Goal: Obtain resource: Download file/media

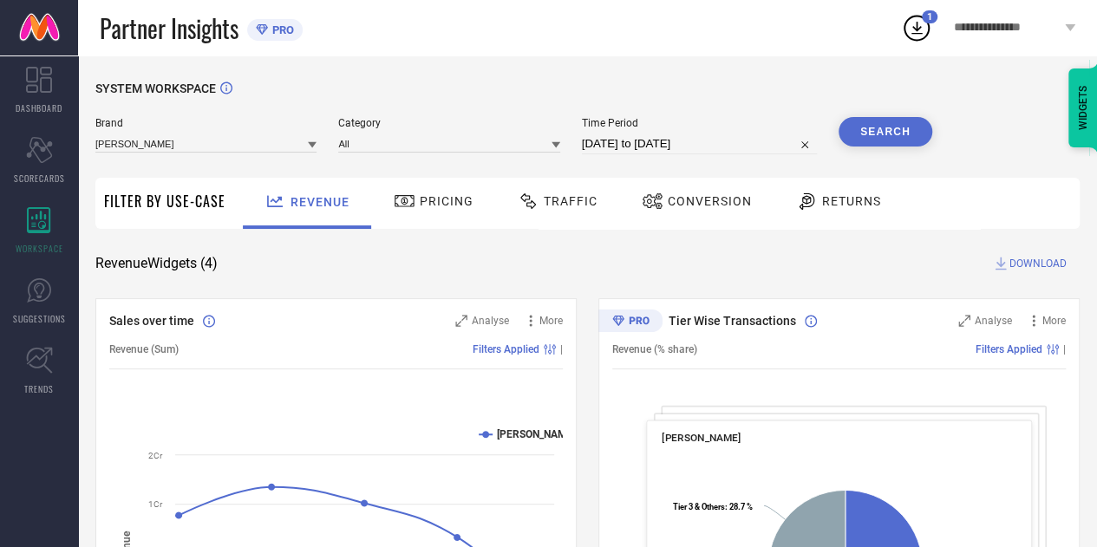
click at [538, 208] on div at bounding box center [531, 201] width 26 height 21
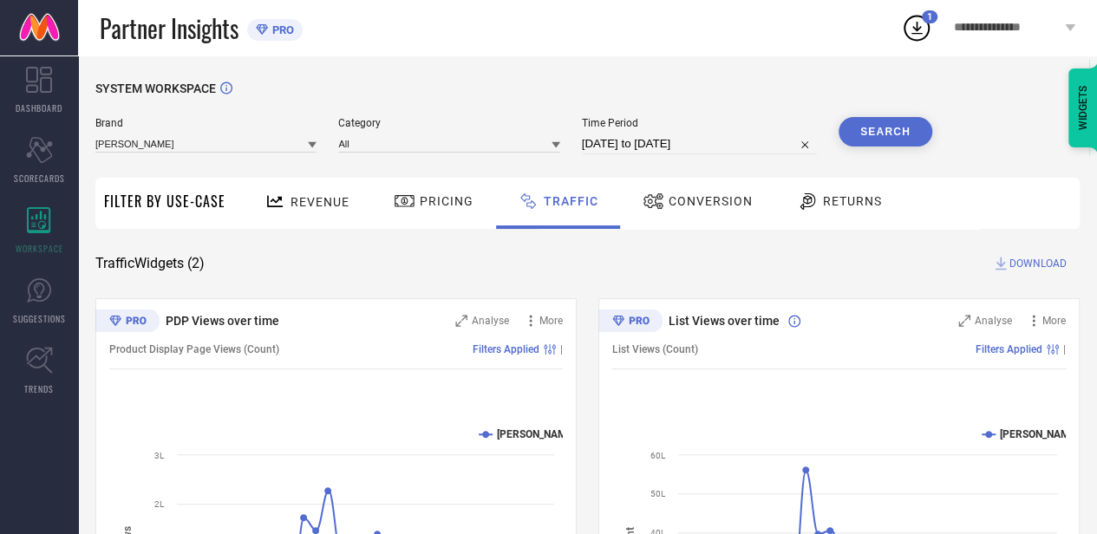
select select "6"
select select "2025"
select select "7"
select select "2025"
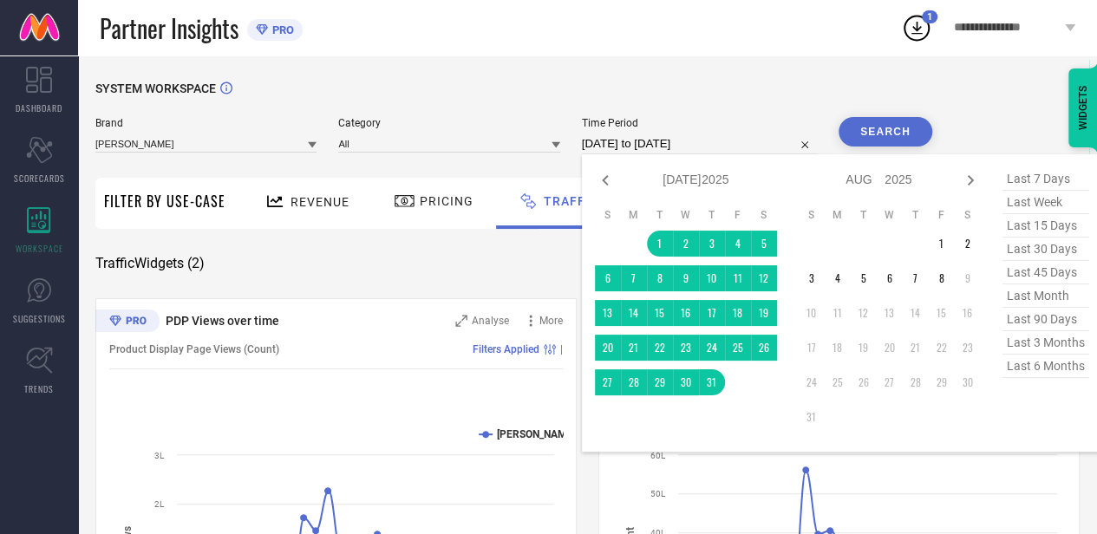
click at [633, 147] on input "[DATE] to [DATE]" at bounding box center [699, 144] width 235 height 21
click at [1034, 317] on span "last 90 days" at bounding box center [1046, 319] width 87 height 23
type input "[DATE] to [DATE]"
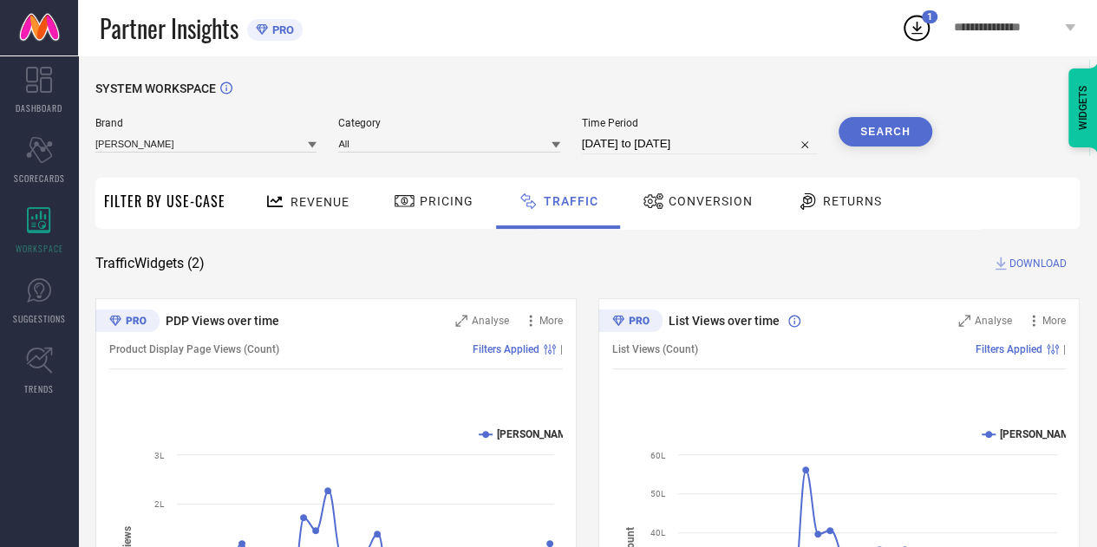
select select "4"
select select "2025"
select select "5"
select select "2025"
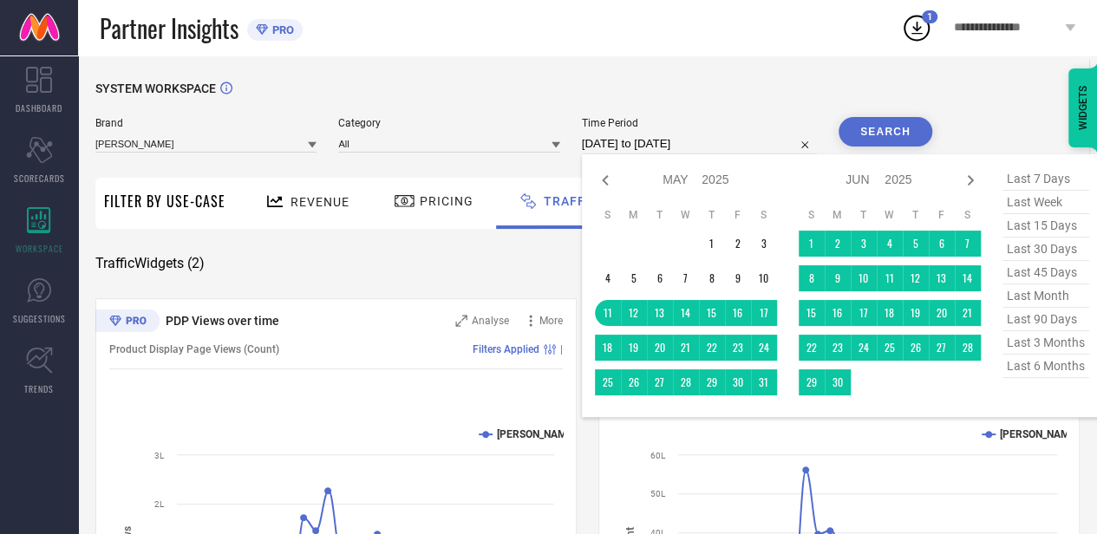
click at [664, 136] on input "[DATE] to [DATE]" at bounding box center [699, 144] width 235 height 21
click at [1047, 266] on span "last 45 days" at bounding box center [1046, 272] width 87 height 23
type input "[DATE] to [DATE]"
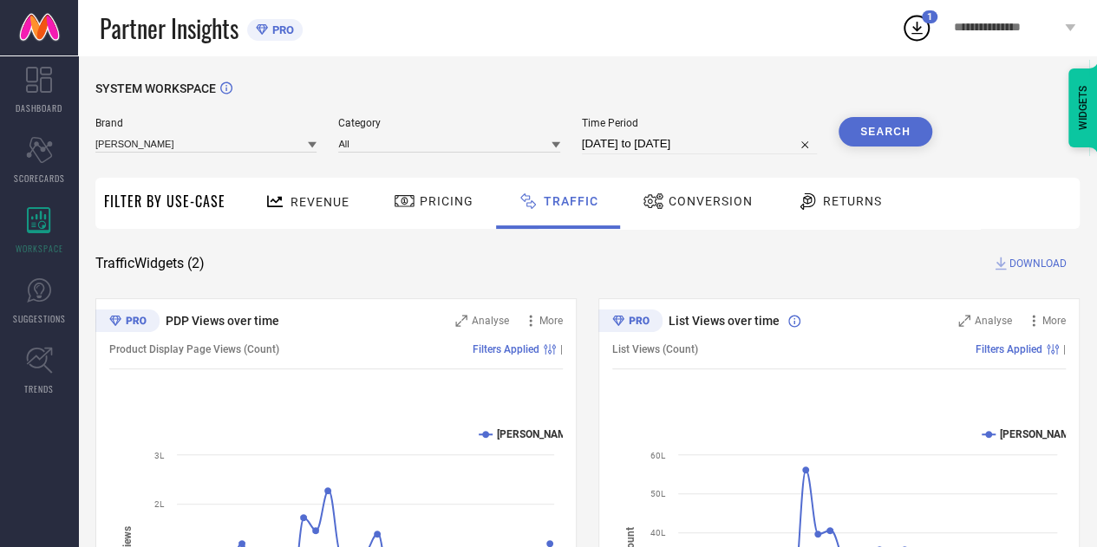
select select "5"
select select "2025"
select select "6"
select select "2025"
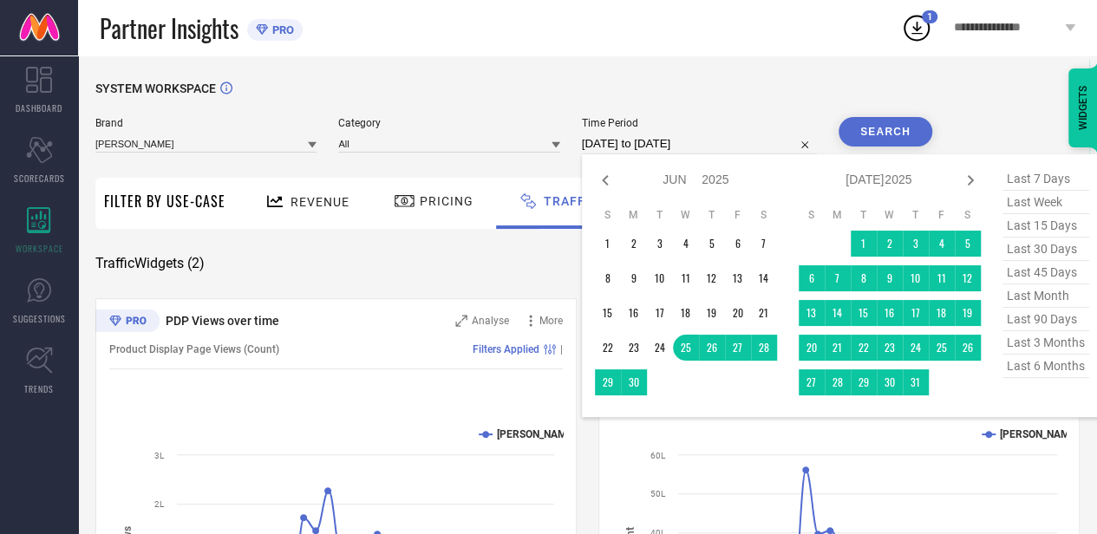
click at [683, 143] on input "[DATE] to [DATE]" at bounding box center [699, 144] width 235 height 21
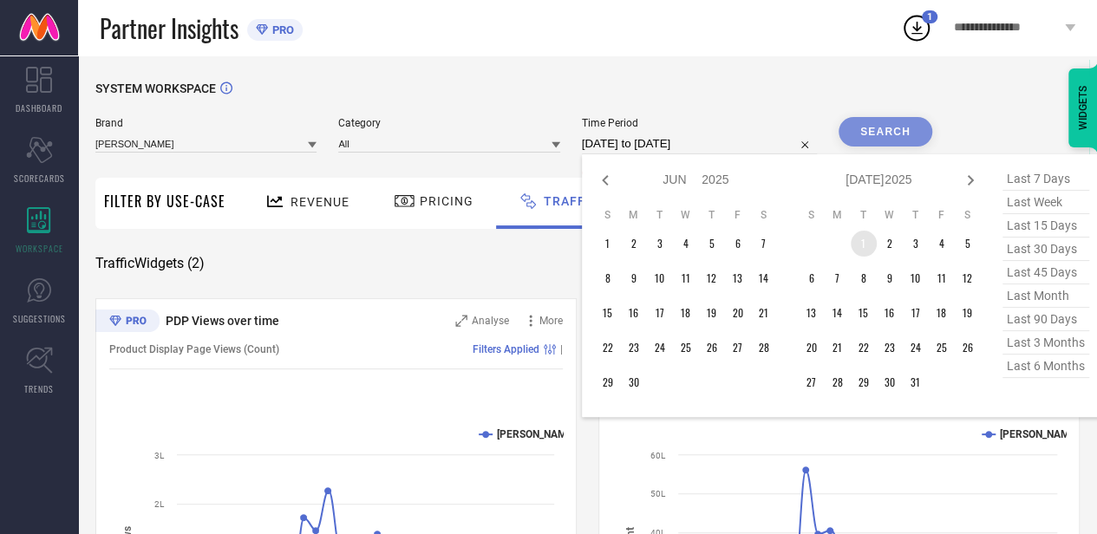
type input "After [DATE]"
click at [867, 249] on td "1" at bounding box center [864, 244] width 26 height 26
click at [977, 178] on icon at bounding box center [970, 180] width 21 height 21
select select "6"
select select "2025"
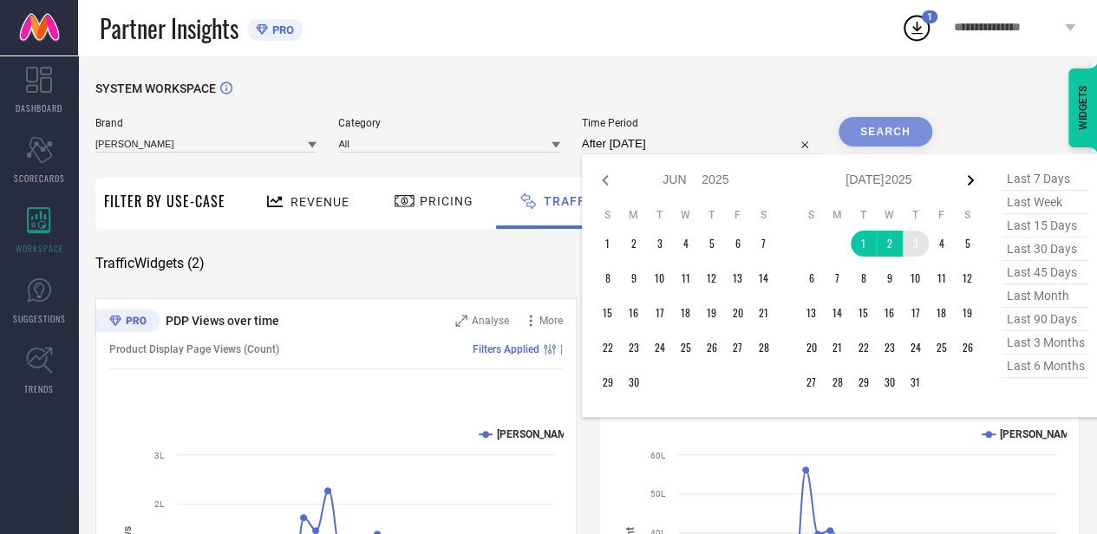
select select "7"
select select "2025"
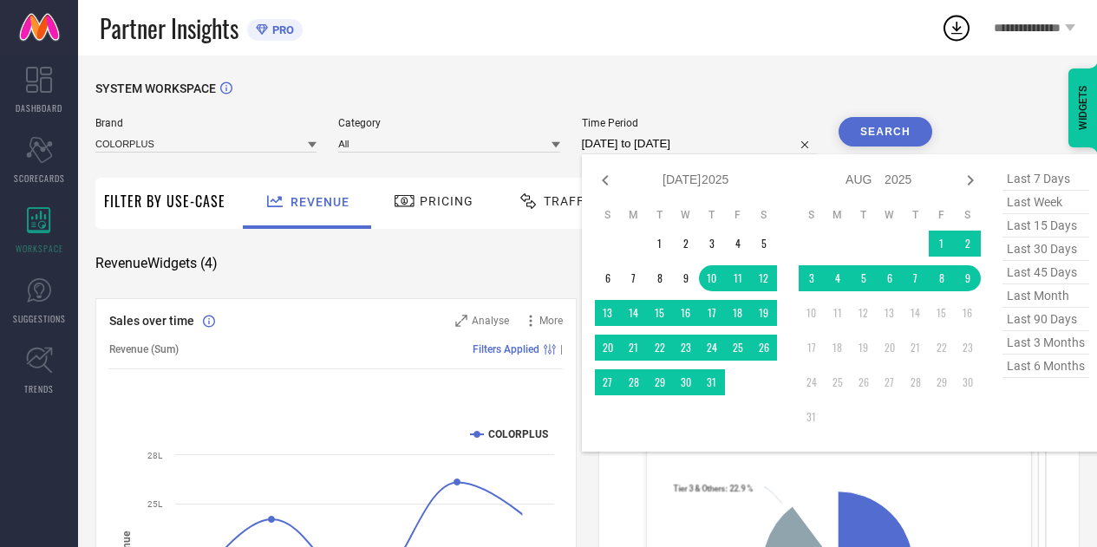
select select "6"
select select "2025"
select select "7"
select select "2025"
click at [720, 152] on input "10-07-2025 to 09-08-2025" at bounding box center [699, 144] width 235 height 21
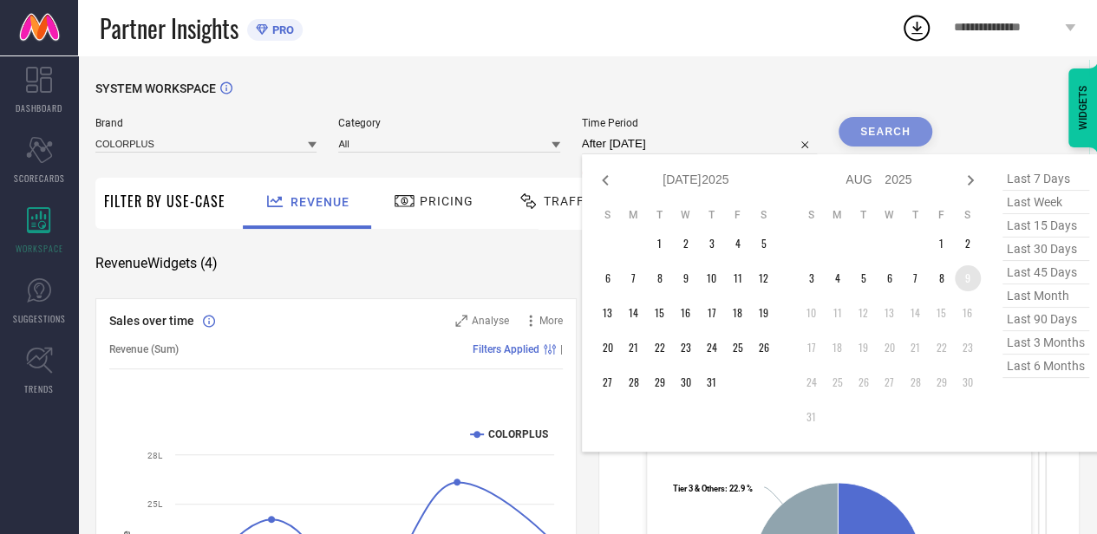
click at [971, 285] on td "9" at bounding box center [968, 278] width 26 height 26
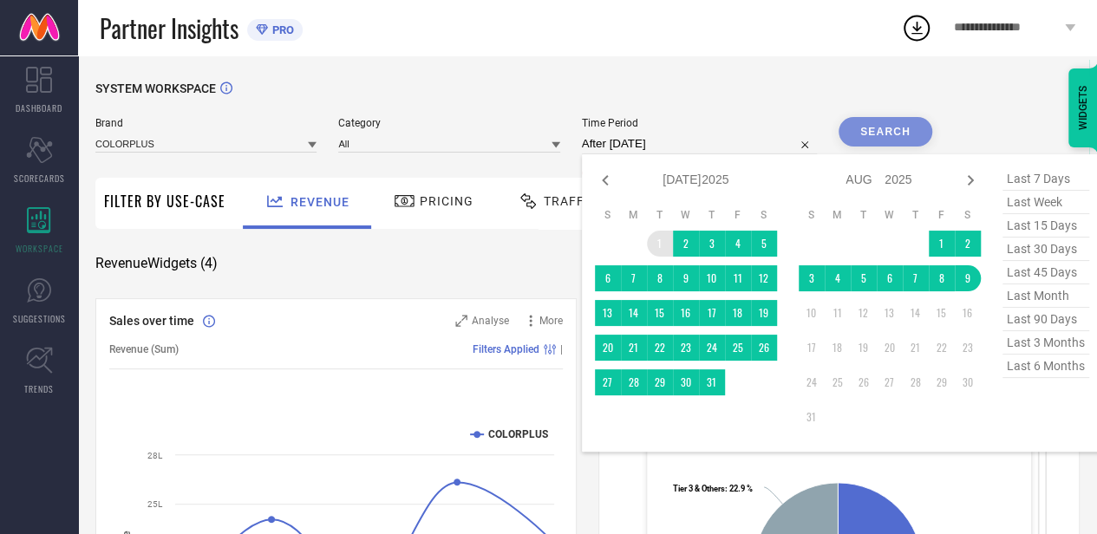
type input "01-07-2025 to 09-08-2025"
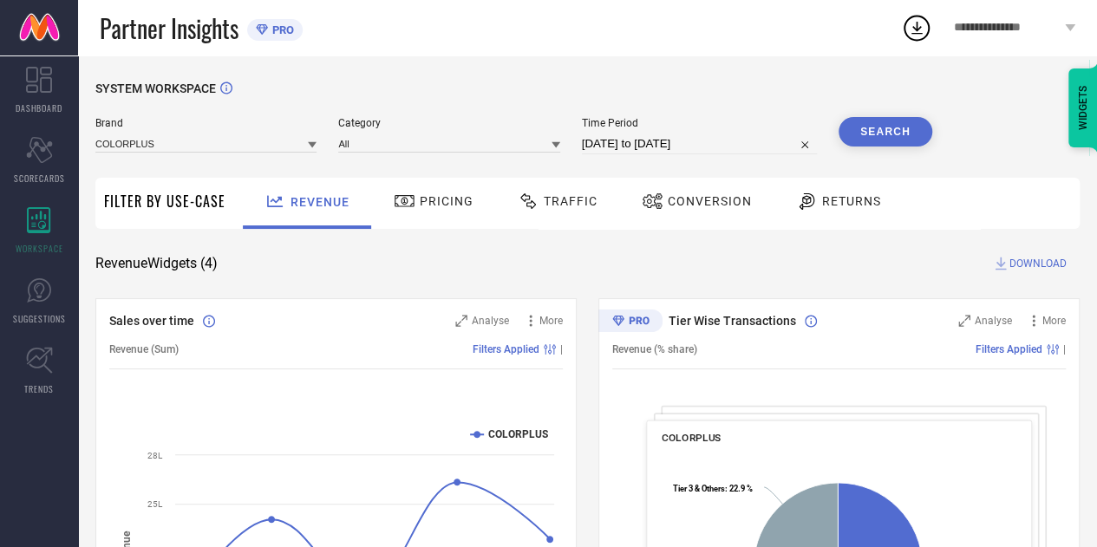
click at [894, 124] on button "Search" at bounding box center [886, 131] width 94 height 29
click at [877, 128] on button "Search" at bounding box center [886, 131] width 94 height 29
click at [527, 193] on icon at bounding box center [529, 201] width 22 height 21
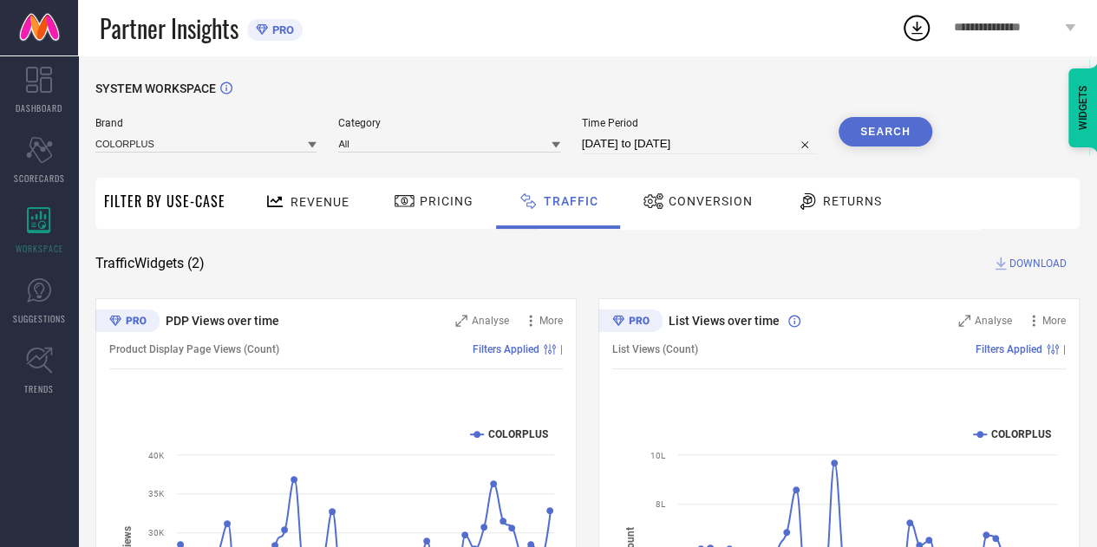
click at [883, 123] on button "Search" at bounding box center [886, 131] width 94 height 29
click at [1048, 265] on span "DOWNLOAD" at bounding box center [1038, 263] width 57 height 17
click at [691, 261] on div "Traffic Widgets ( 2 ) DOWNLOAD" at bounding box center [587, 263] width 984 height 17
click at [309, 151] on div at bounding box center [312, 144] width 9 height 16
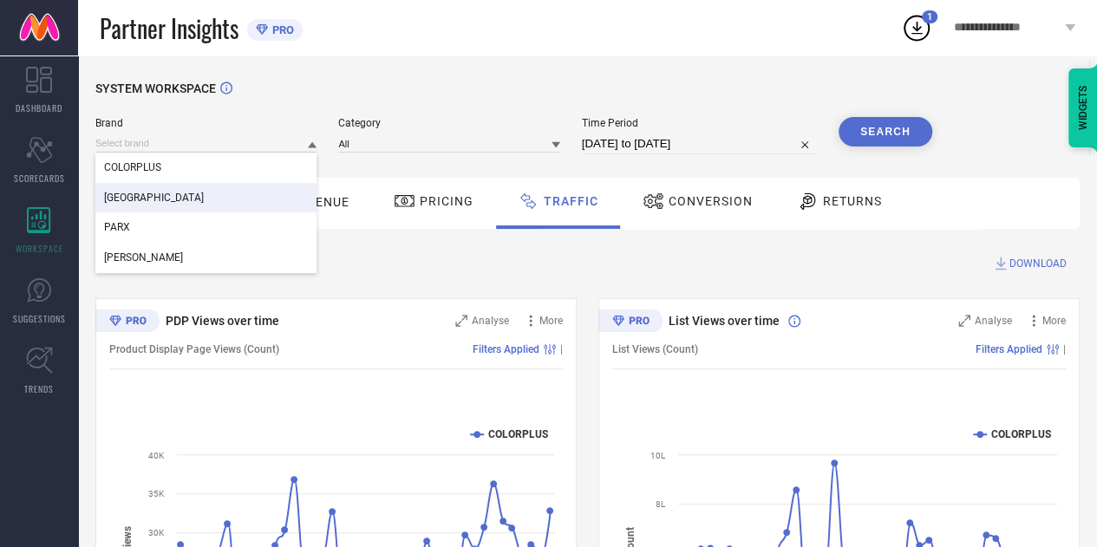
click at [226, 195] on div "PARK AVENUE" at bounding box center [205, 197] width 221 height 29
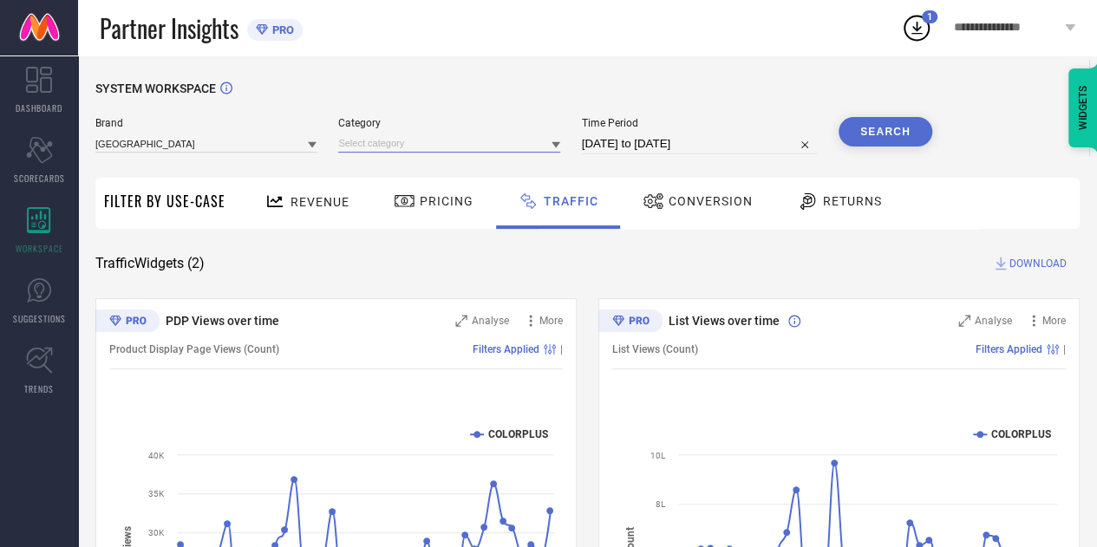
click at [436, 147] on input at bounding box center [448, 143] width 221 height 18
click at [408, 149] on input at bounding box center [448, 143] width 221 height 18
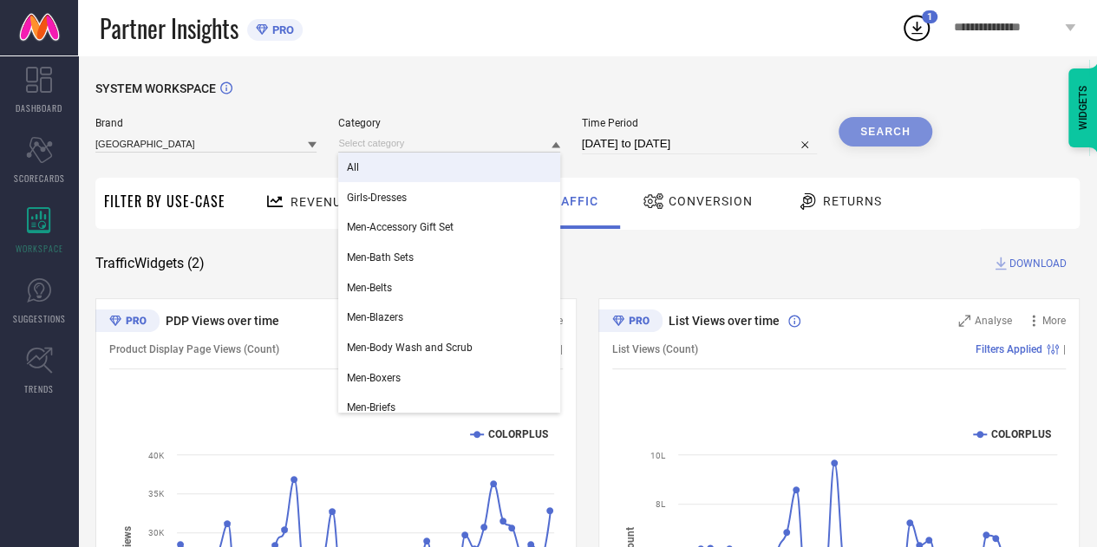
click at [375, 172] on div "All" at bounding box center [448, 167] width 221 height 29
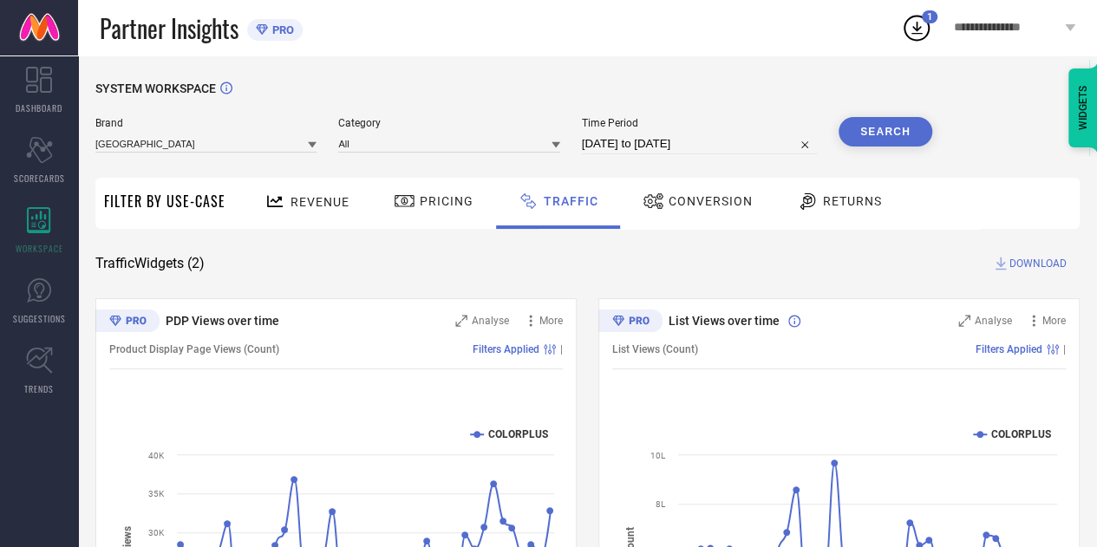
click at [869, 126] on button "Search" at bounding box center [886, 131] width 94 height 29
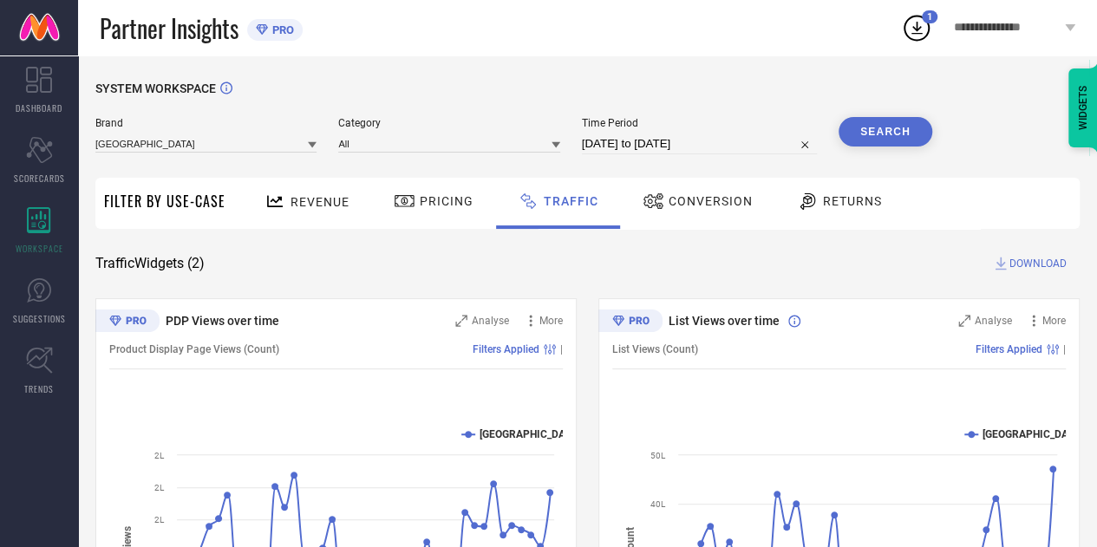
click at [1012, 268] on span "DOWNLOAD" at bounding box center [1038, 263] width 57 height 17
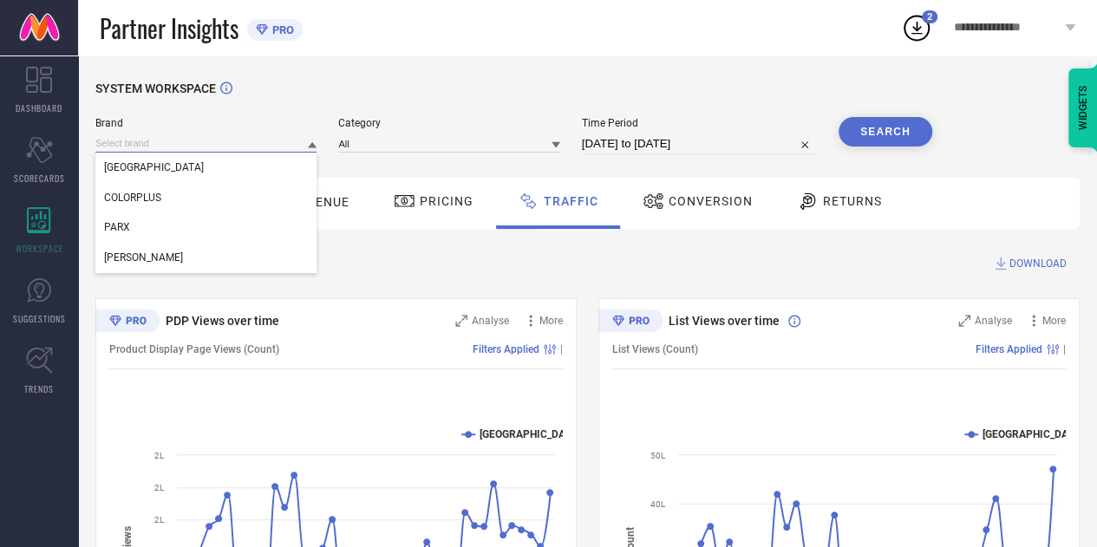
click at [293, 147] on input at bounding box center [205, 143] width 221 height 18
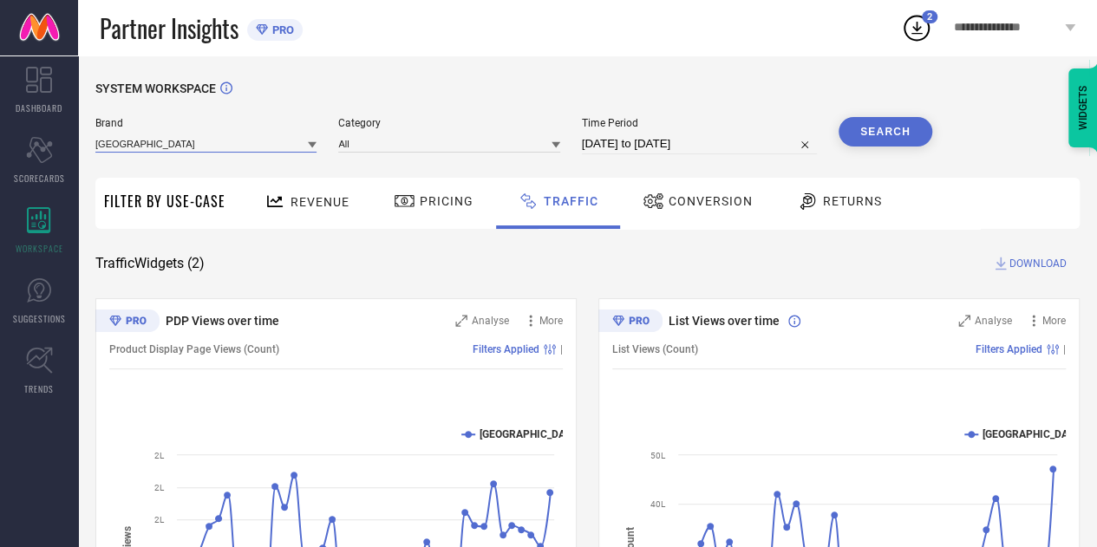
click at [285, 147] on input at bounding box center [205, 143] width 221 height 18
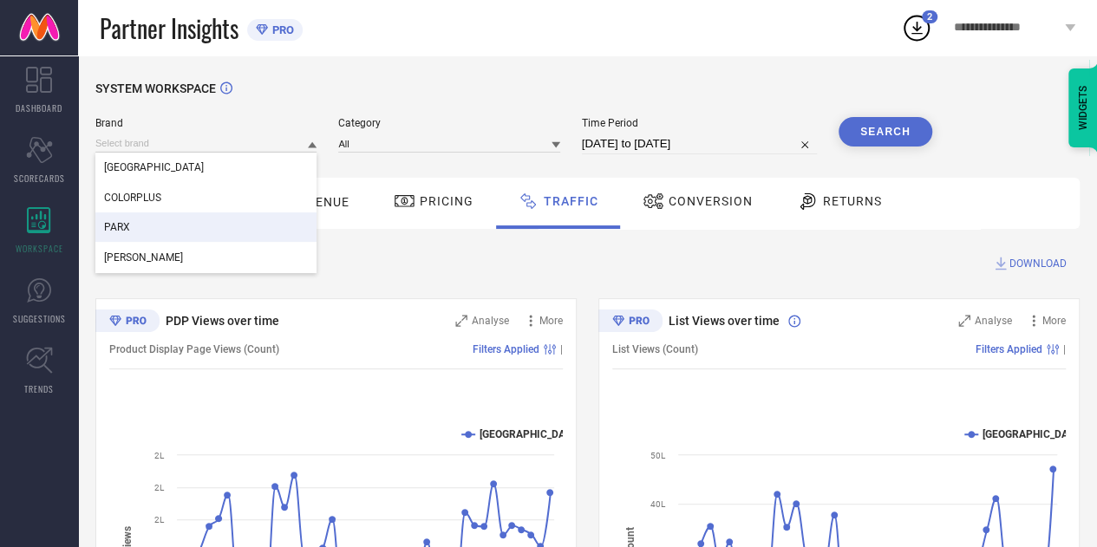
click at [173, 223] on div "PARX" at bounding box center [205, 227] width 221 height 29
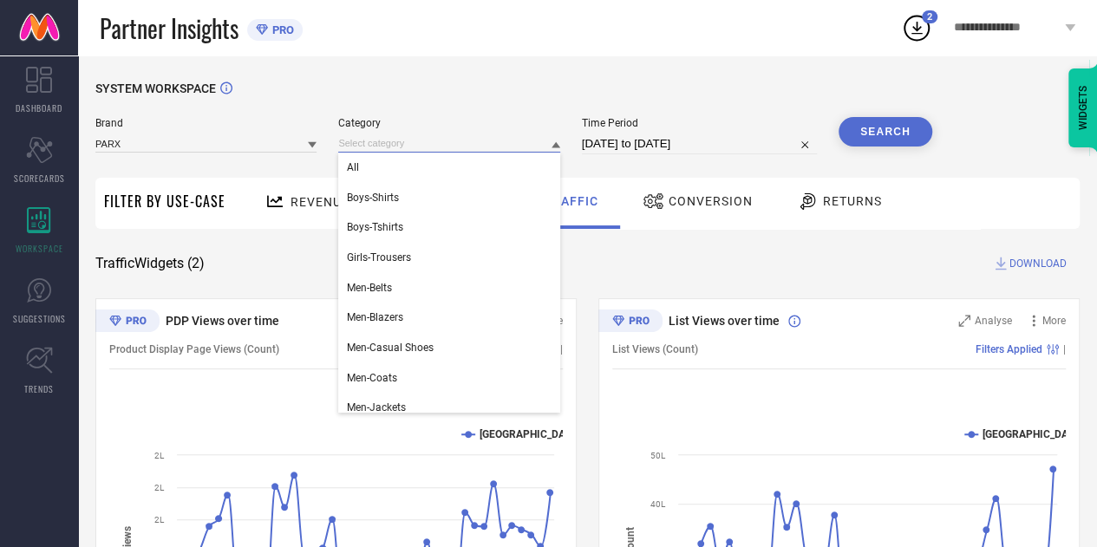
click at [385, 147] on input at bounding box center [448, 143] width 221 height 18
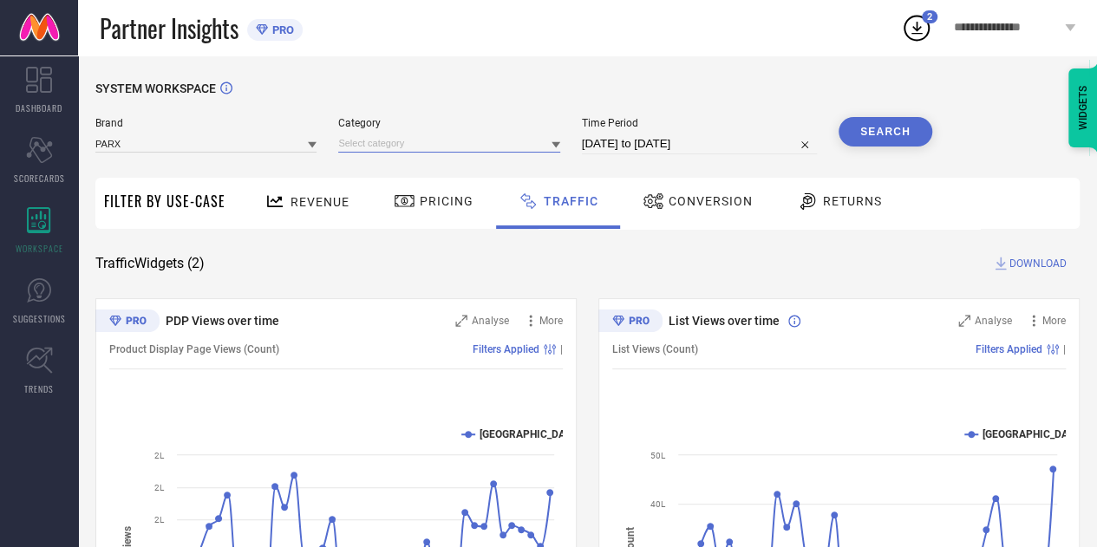
click at [370, 138] on input at bounding box center [448, 143] width 221 height 18
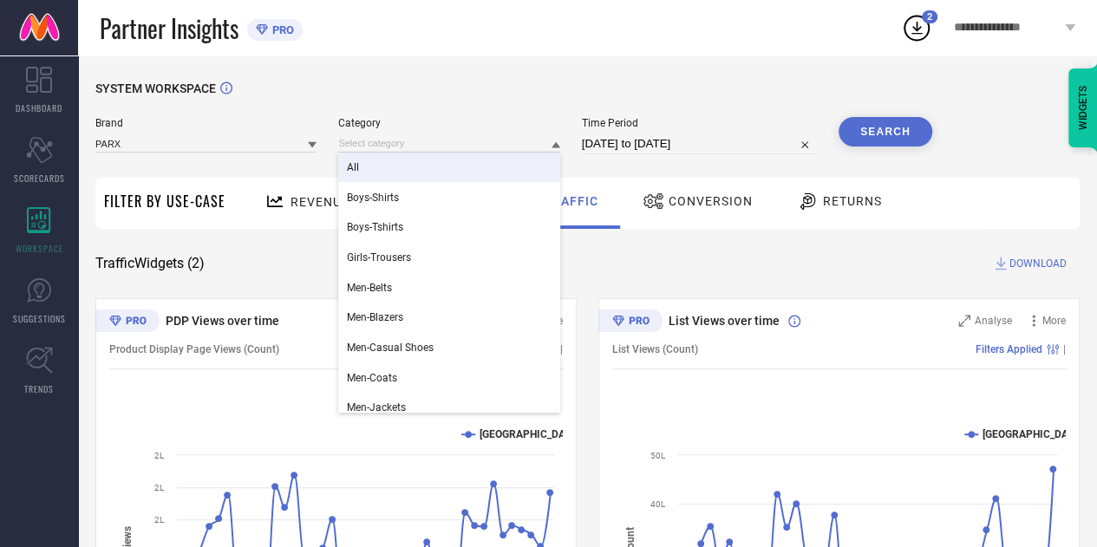
click at [357, 165] on span "All" at bounding box center [353, 167] width 12 height 12
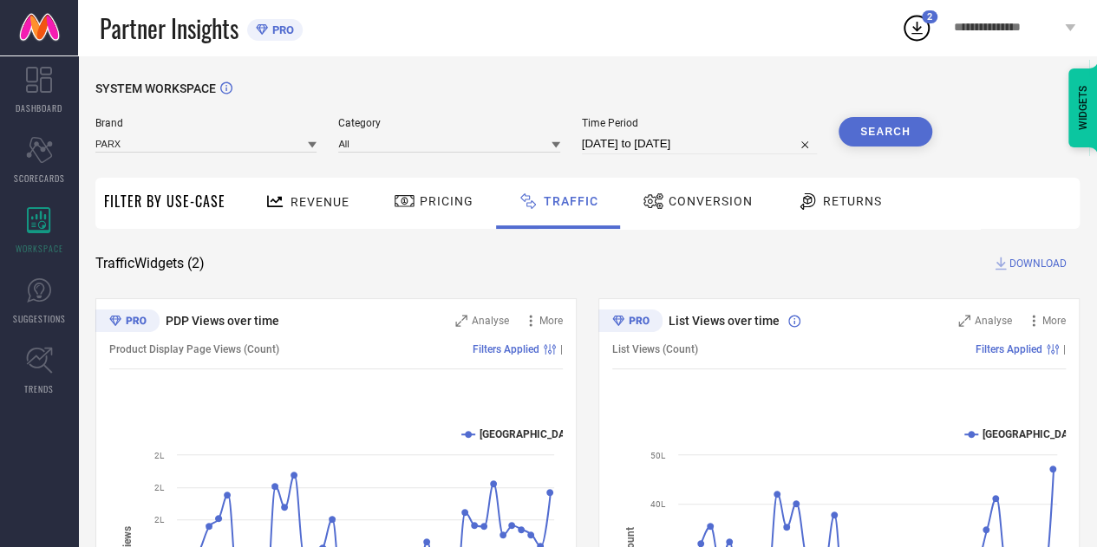
click at [877, 135] on button "Search" at bounding box center [886, 131] width 94 height 29
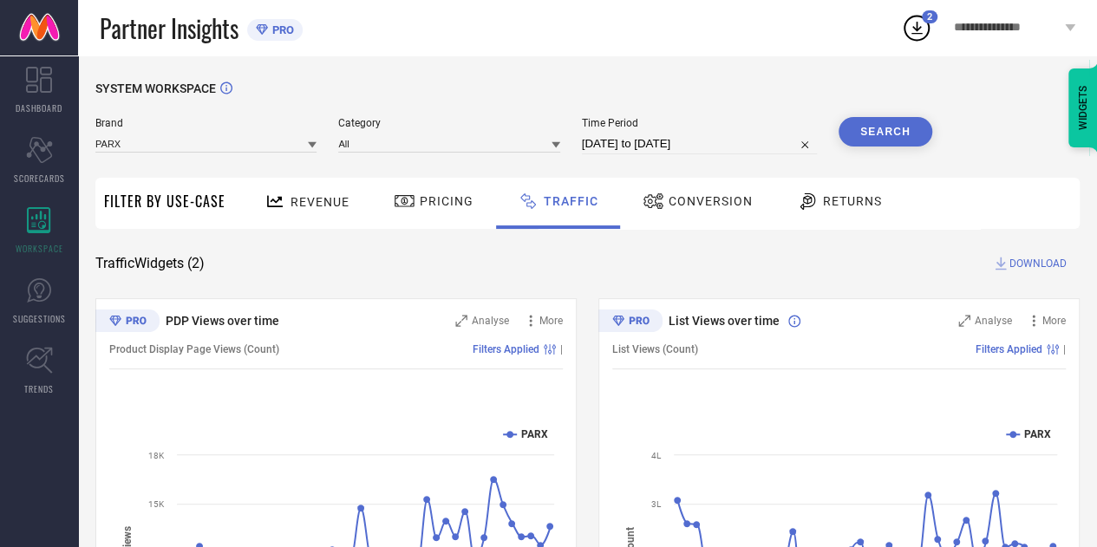
click at [1022, 267] on span "DOWNLOAD" at bounding box center [1038, 263] width 57 height 17
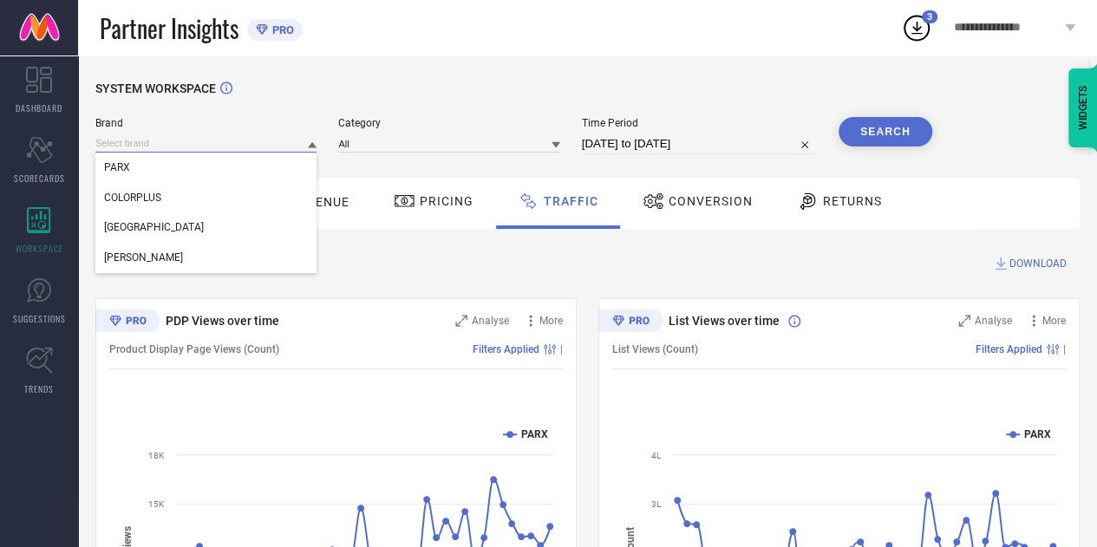
click at [307, 148] on input at bounding box center [205, 143] width 221 height 18
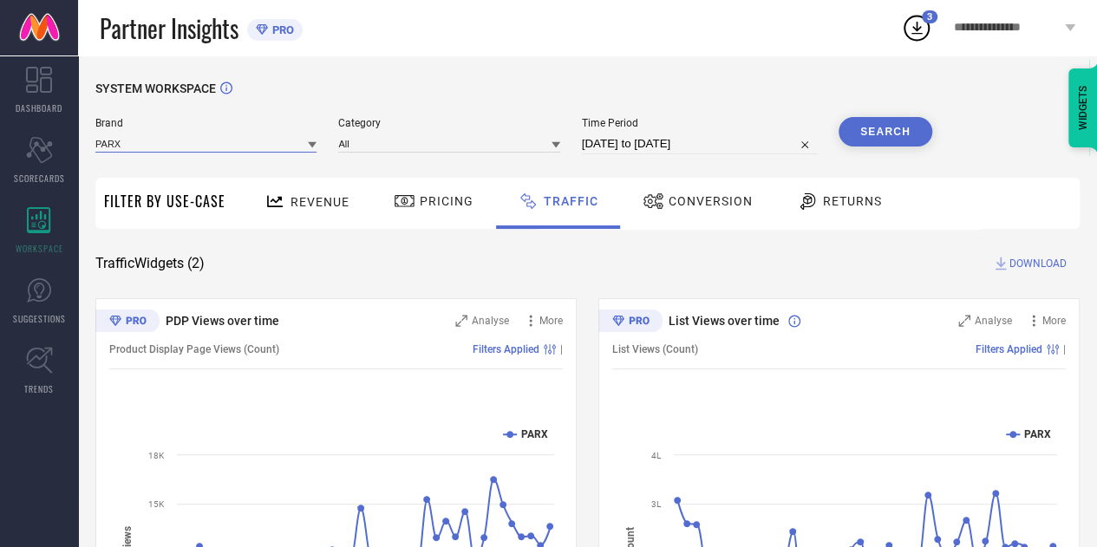
click at [304, 147] on input at bounding box center [205, 143] width 221 height 18
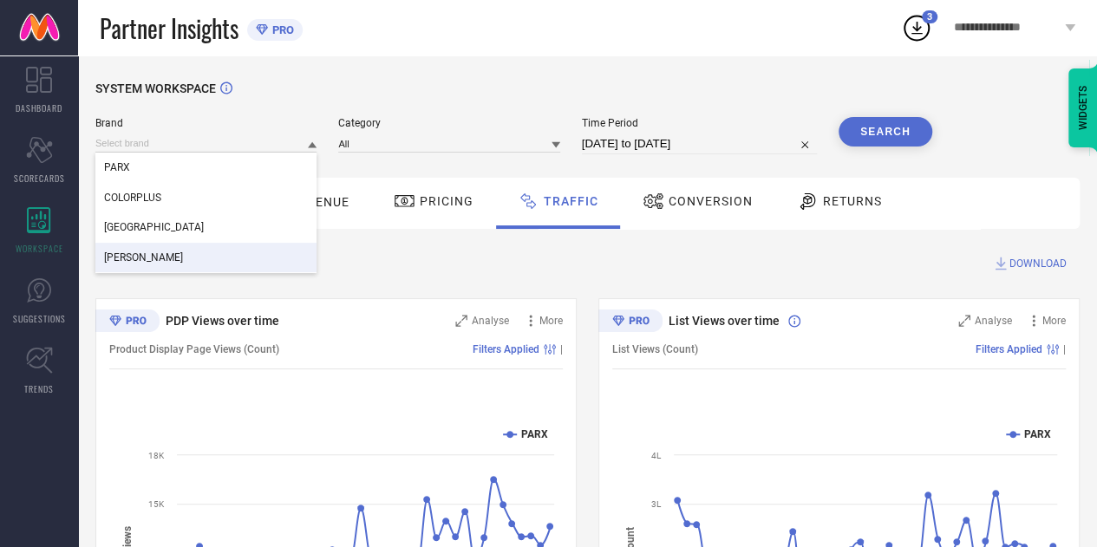
click at [174, 264] on div "[PERSON_NAME]" at bounding box center [205, 257] width 221 height 29
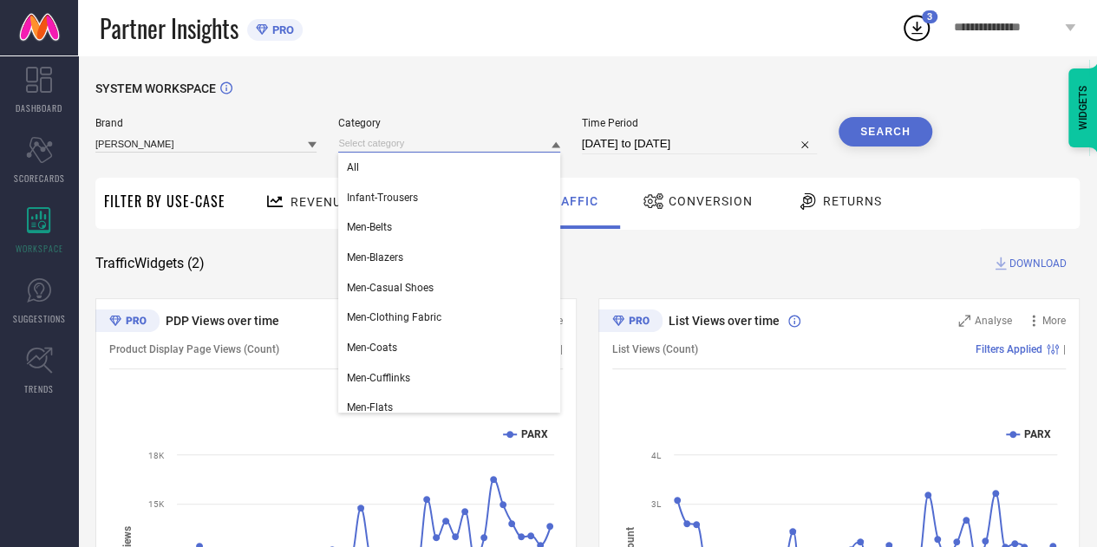
click at [435, 145] on input at bounding box center [448, 143] width 221 height 18
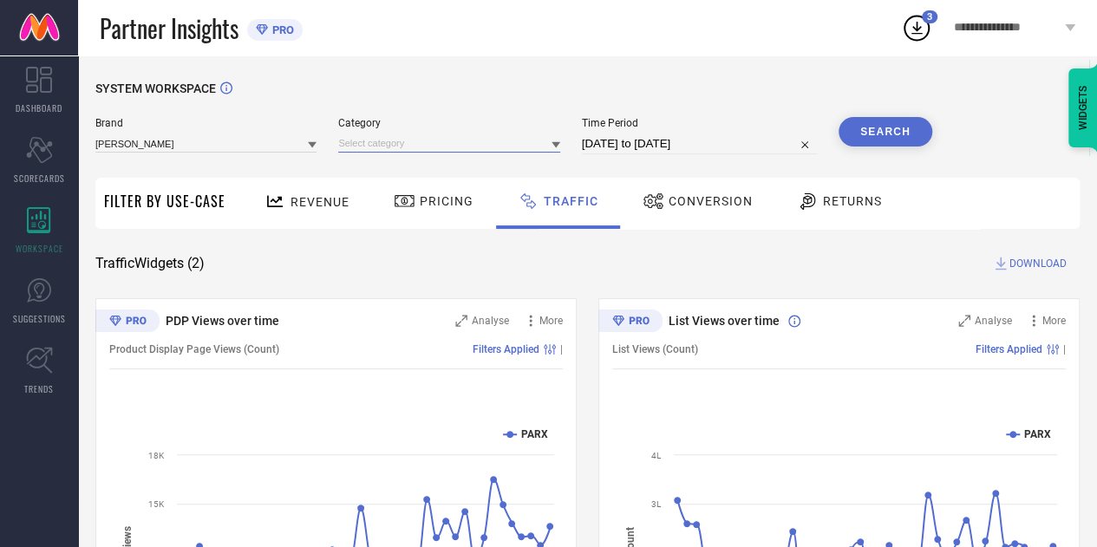
click at [403, 153] on input at bounding box center [448, 143] width 221 height 18
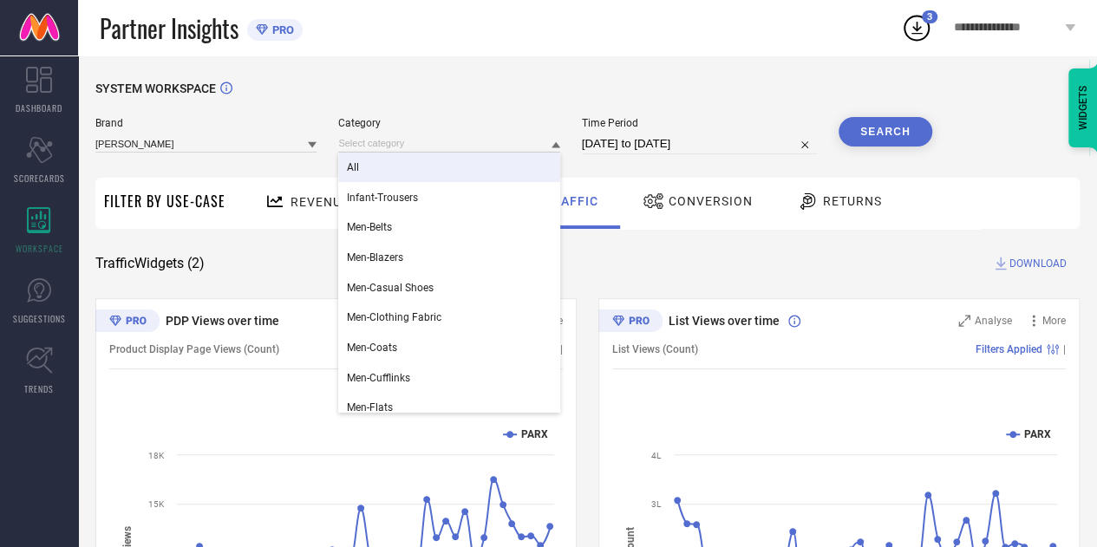
click at [368, 173] on div "All" at bounding box center [448, 167] width 221 height 29
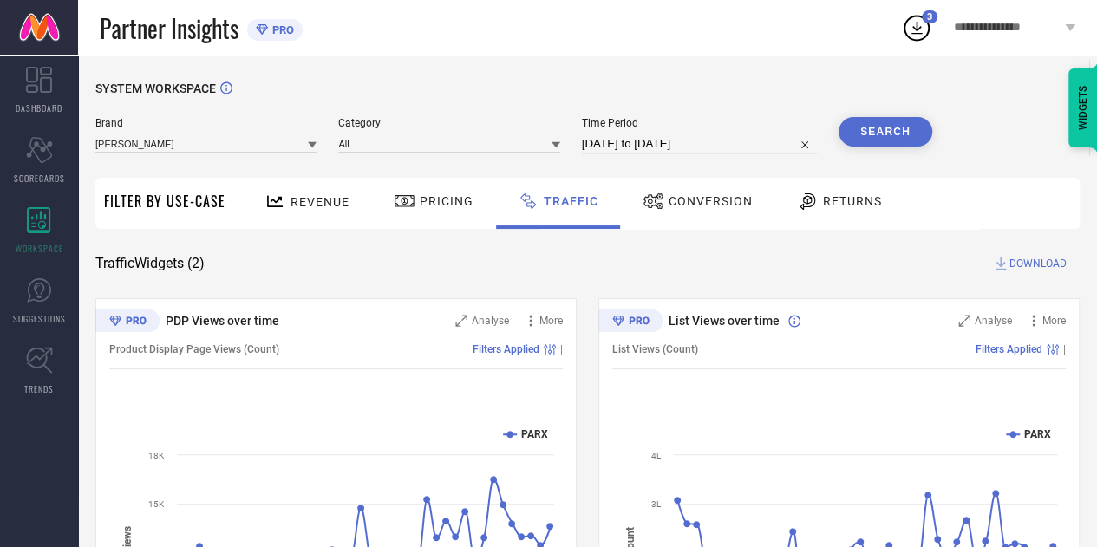
click at [867, 130] on button "Search" at bounding box center [886, 131] width 94 height 29
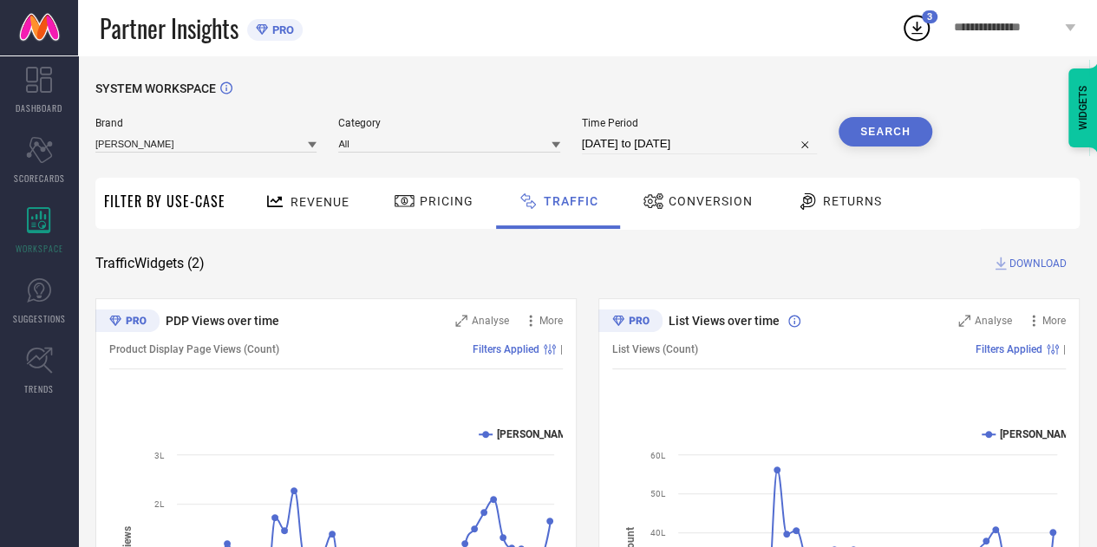
click at [867, 130] on button "Search" at bounding box center [886, 131] width 94 height 29
click at [1015, 269] on span "DOWNLOAD" at bounding box center [1038, 263] width 57 height 17
click at [715, 235] on div "SYSTEM WORKSPACE Brand RAYMOND Category All Time Period 01-07-2025 to 09-08-202…" at bounding box center [587, 407] width 984 height 651
